Goal: Information Seeking & Learning: Learn about a topic

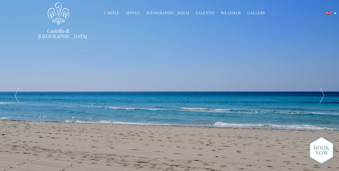
click at [202, 12] on link "Salento" at bounding box center [205, 13] width 19 height 6
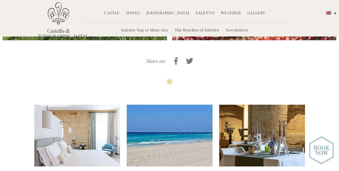
scroll to position [1664, 0]
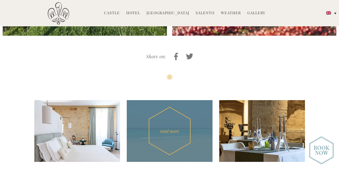
click at [148, 100] on div "read more" at bounding box center [170, 131] width 86 height 62
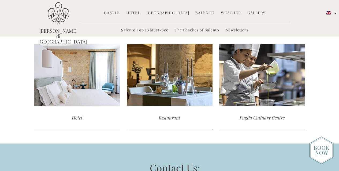
scroll to position [413, 0]
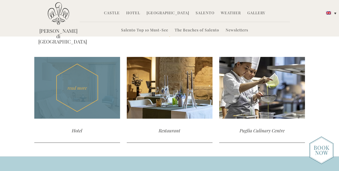
click at [55, 101] on div "read more" at bounding box center [77, 88] width 86 height 62
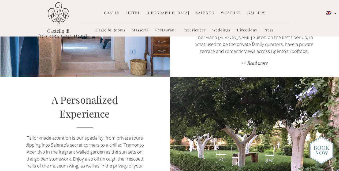
scroll to position [397, 0]
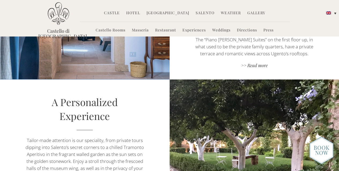
click at [137, 30] on link "Masseria" at bounding box center [140, 30] width 17 height 6
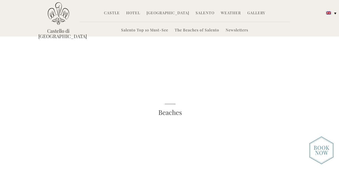
scroll to position [413, 0]
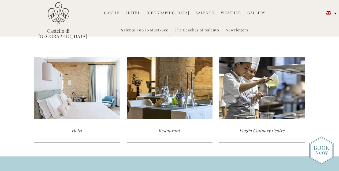
click at [224, 11] on link "Weather" at bounding box center [231, 13] width 20 height 6
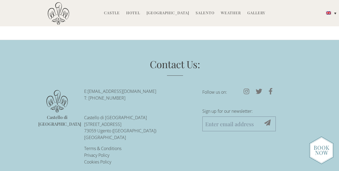
scroll to position [1985, 0]
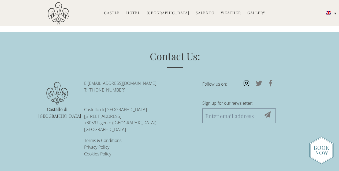
click at [246, 84] on icon at bounding box center [247, 83] width 12 height 6
